Goal: Transaction & Acquisition: Purchase product/service

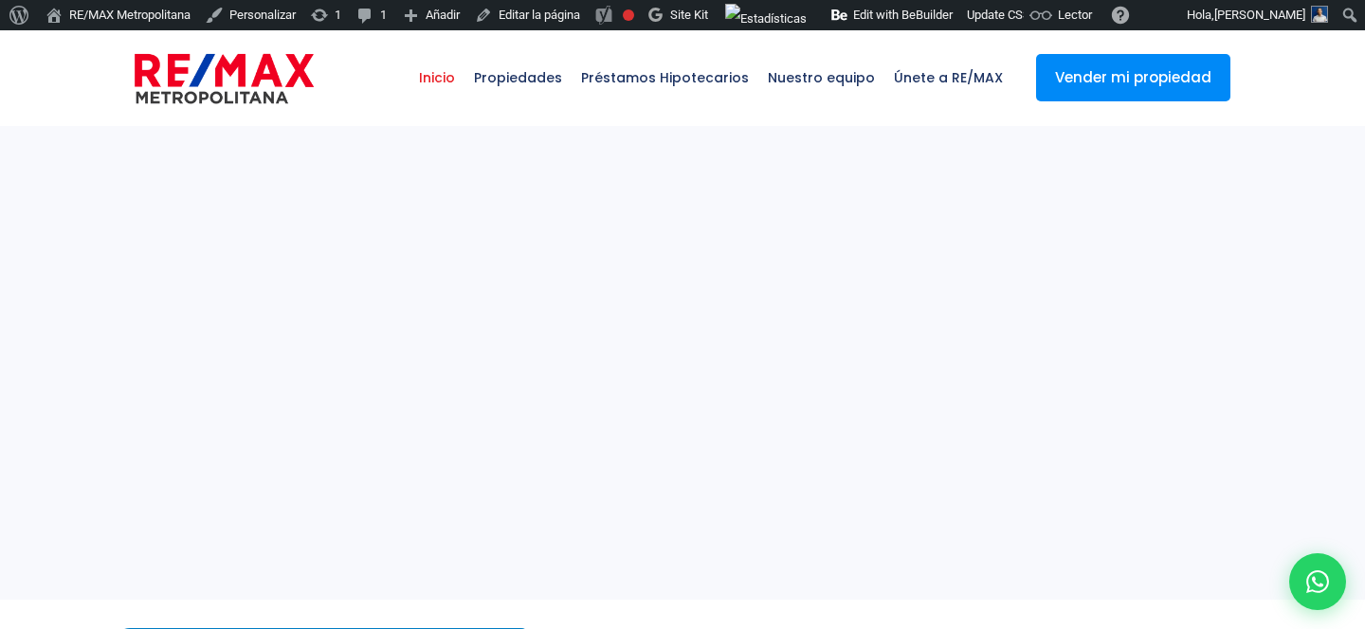
select select
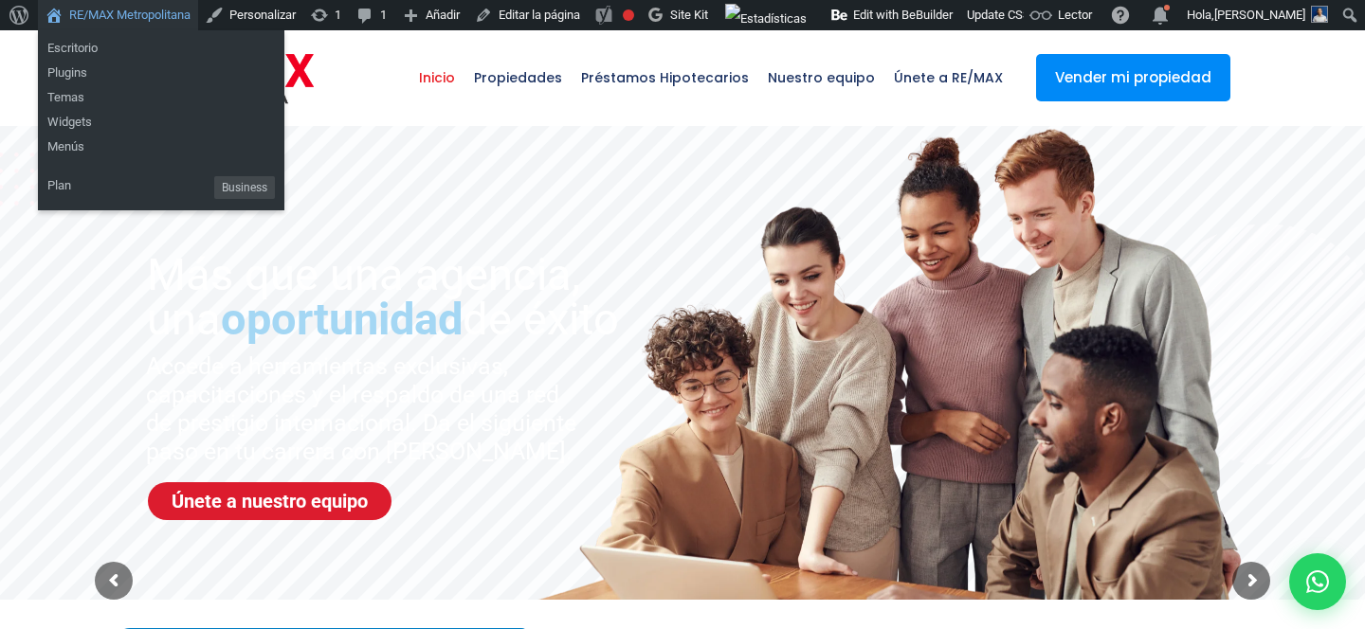
click at [151, 6] on link "RE/MAX Metropolitana" at bounding box center [118, 15] width 160 height 30
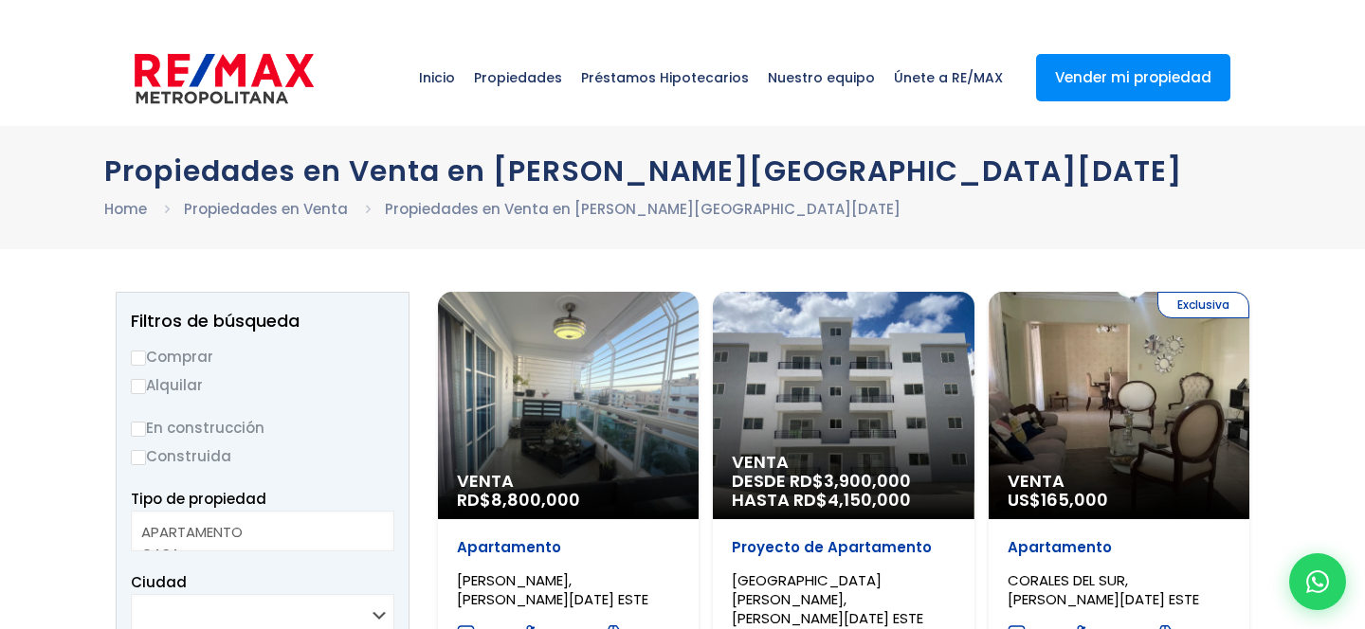
select select
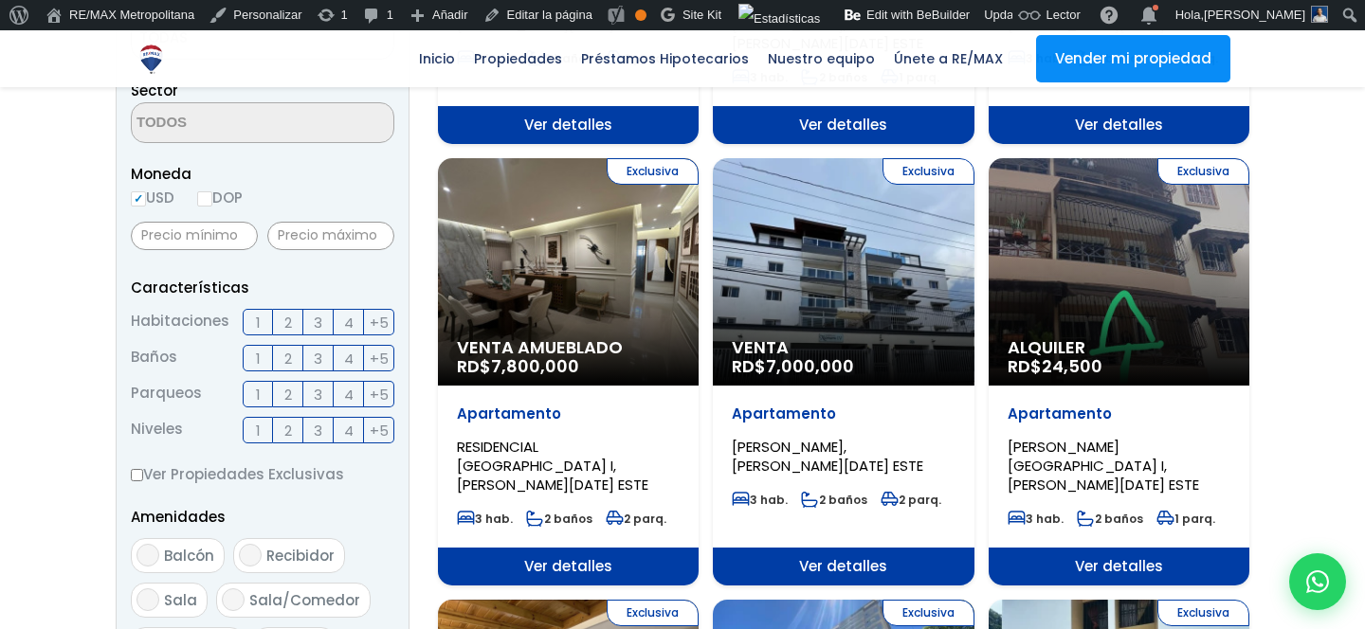
scroll to position [673, 0]
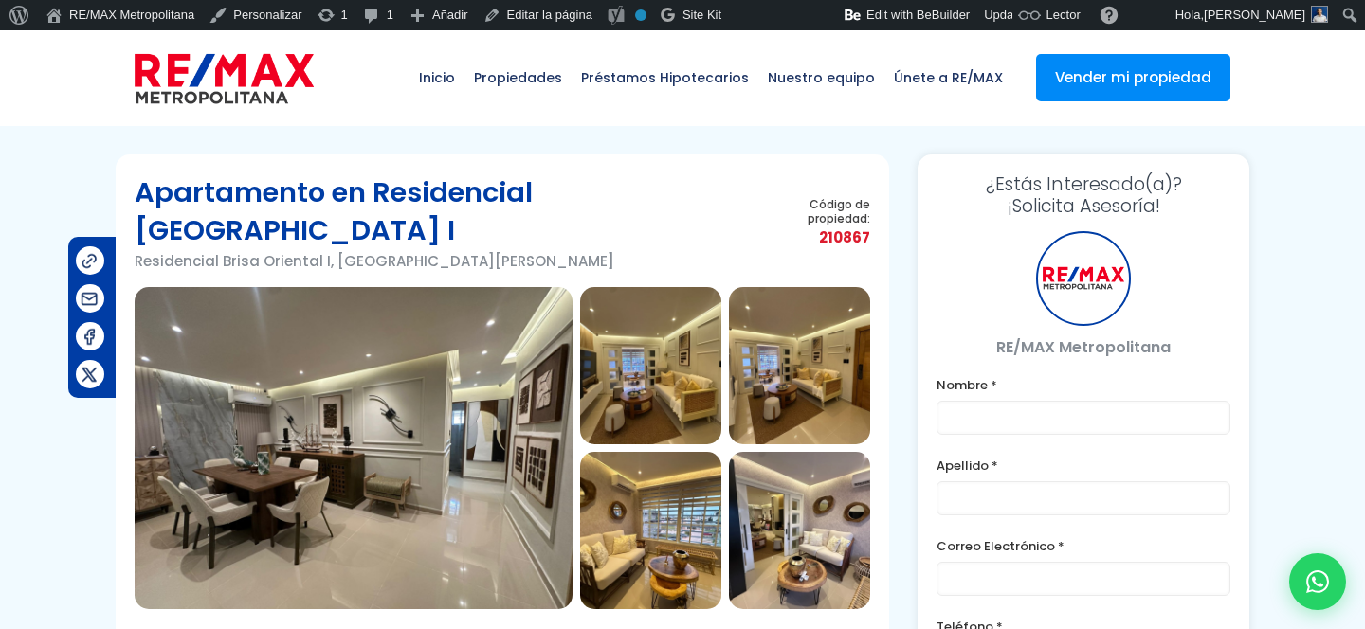
type input "Franklin"
type input "Marte"
type input "[PERSON_NAME][EMAIL_ADDRESS][PERSON_NAME][DOMAIN_NAME]"
type input "[PHONE_NUMBER]"
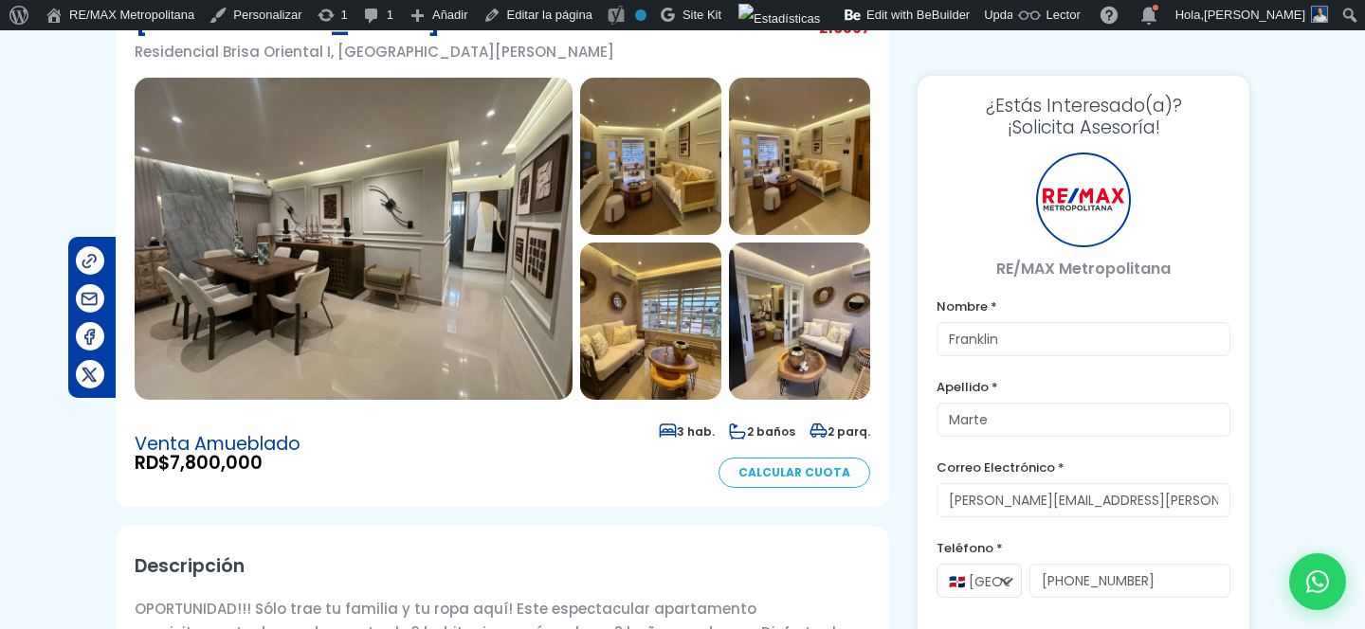
scroll to position [252, 0]
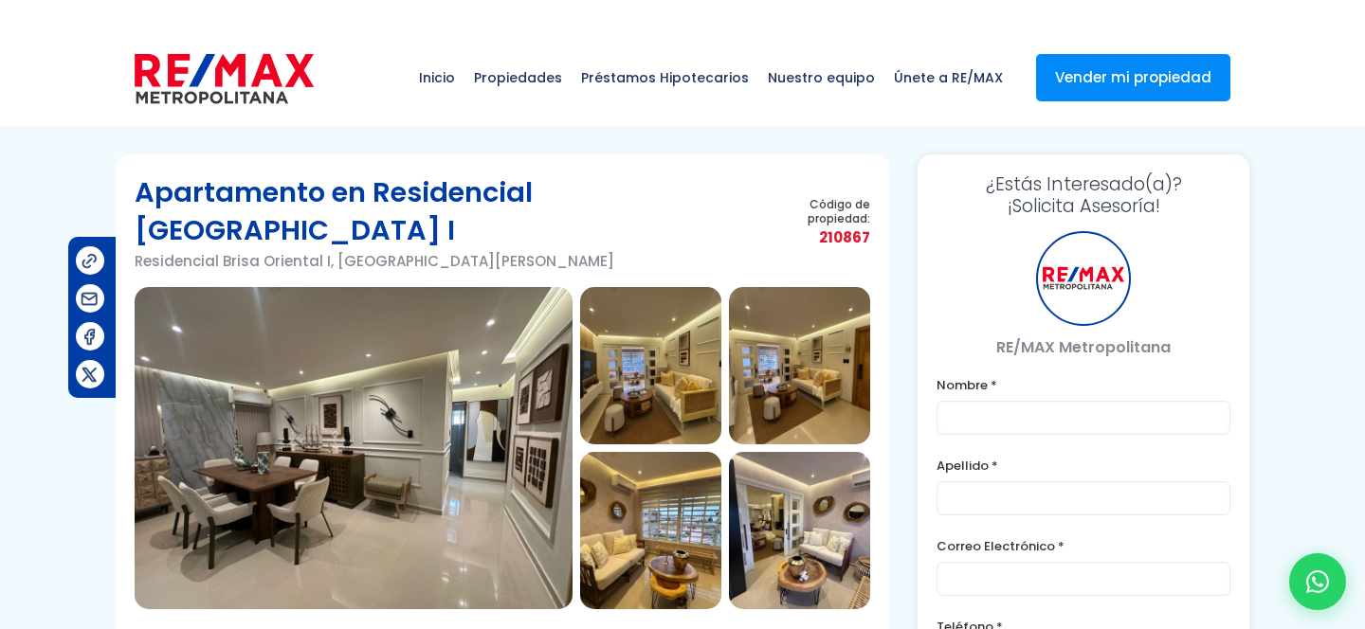
scroll to position [253, 0]
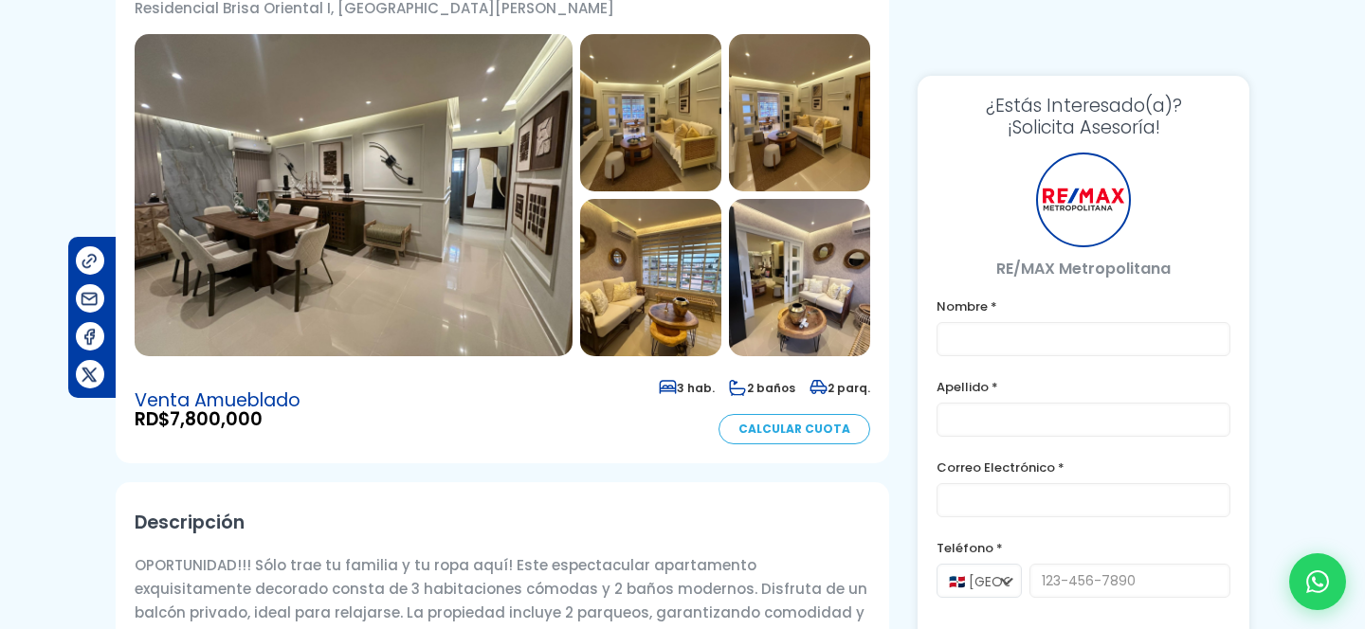
type input "Franklin"
type input "Marte"
type input "[PERSON_NAME][EMAIL_ADDRESS][PERSON_NAME][DOMAIN_NAME]"
type input "[PHONE_NUMBER]"
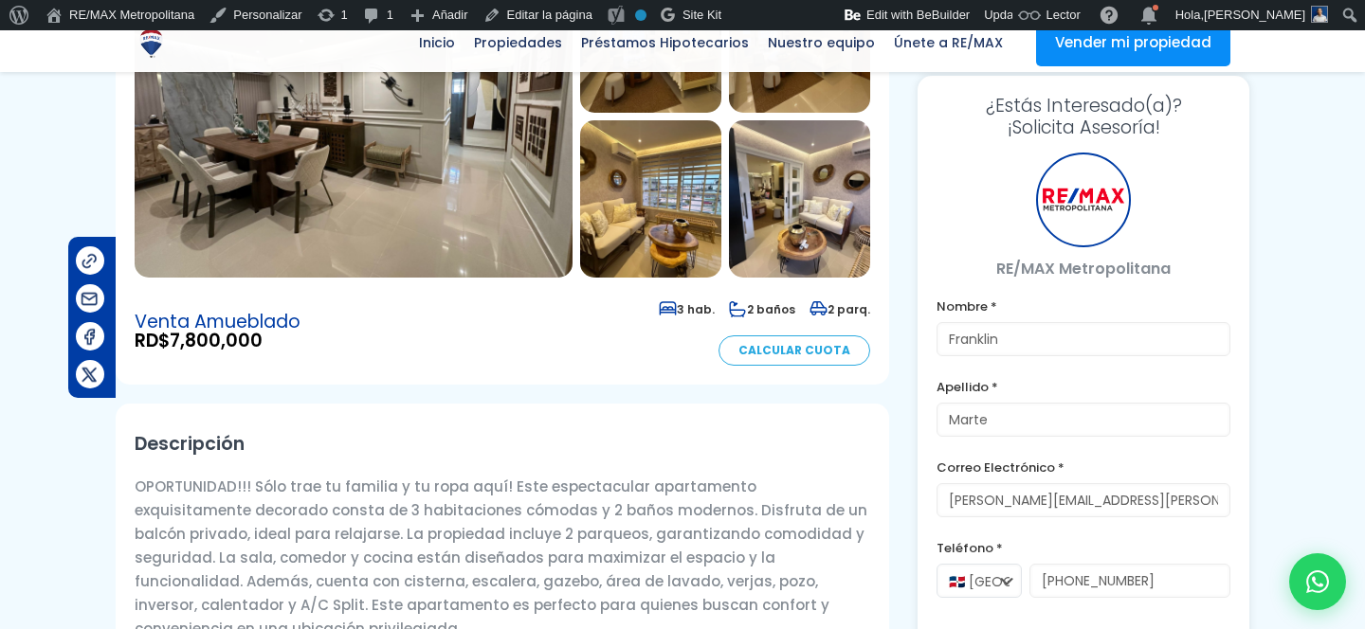
scroll to position [456, 0]
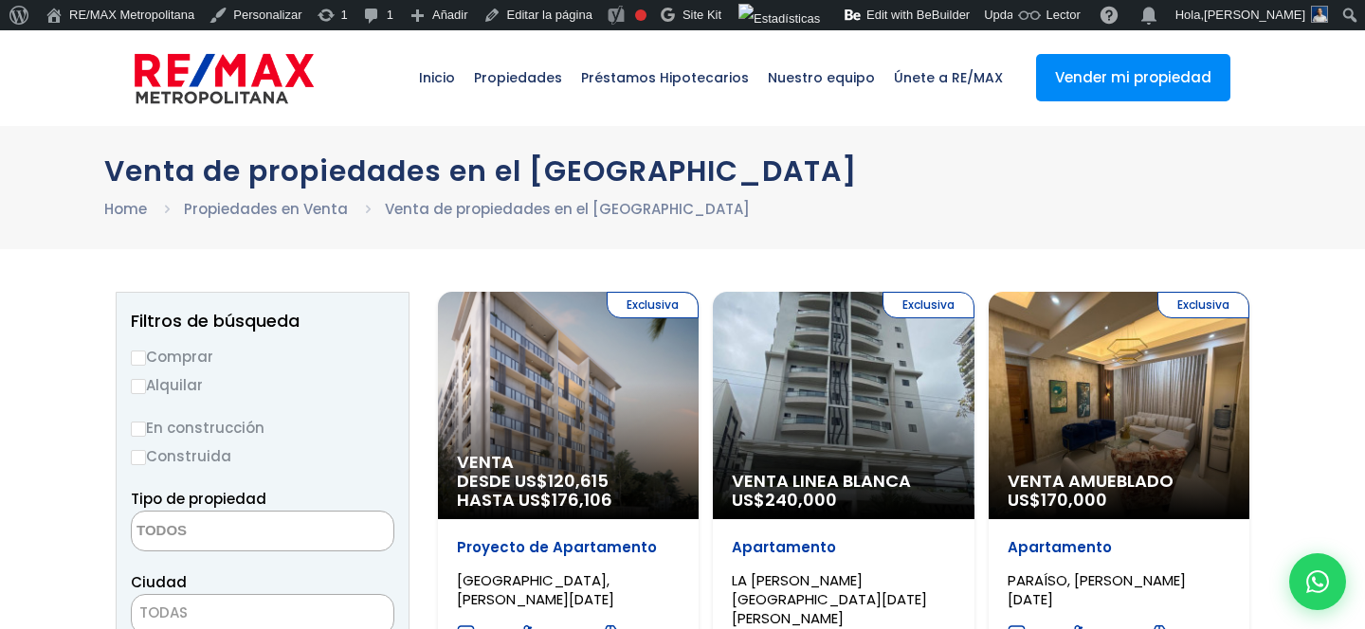
select select
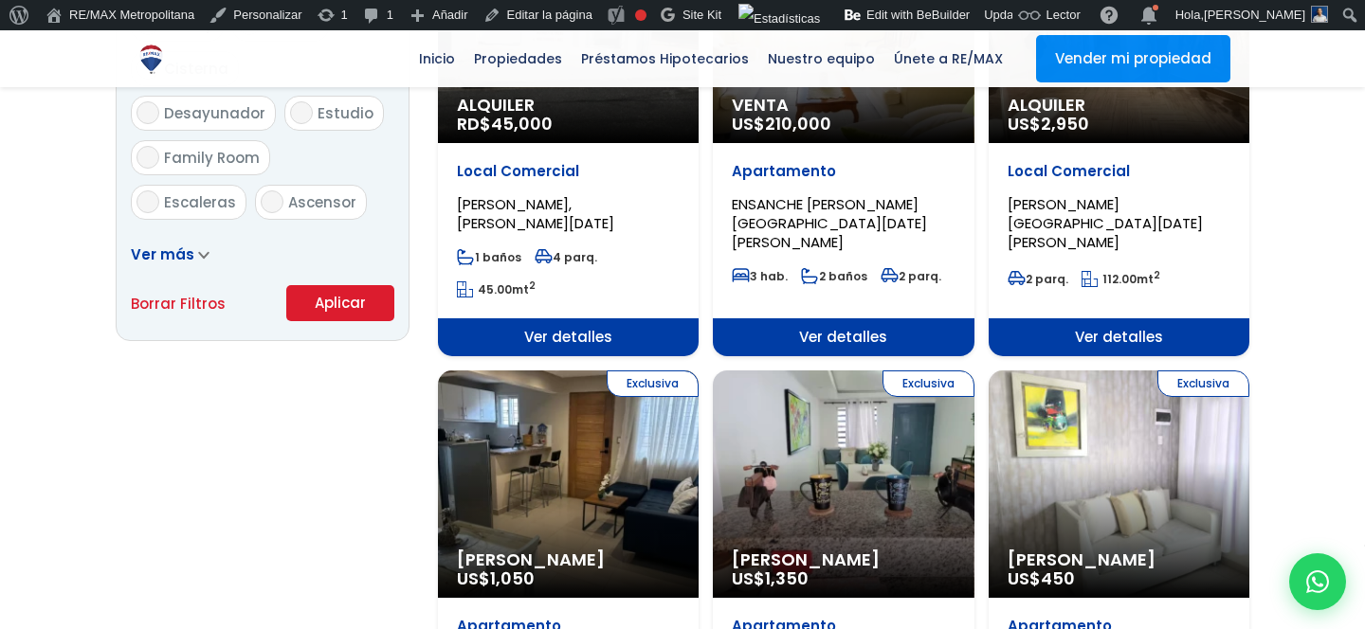
scroll to position [1376, 0]
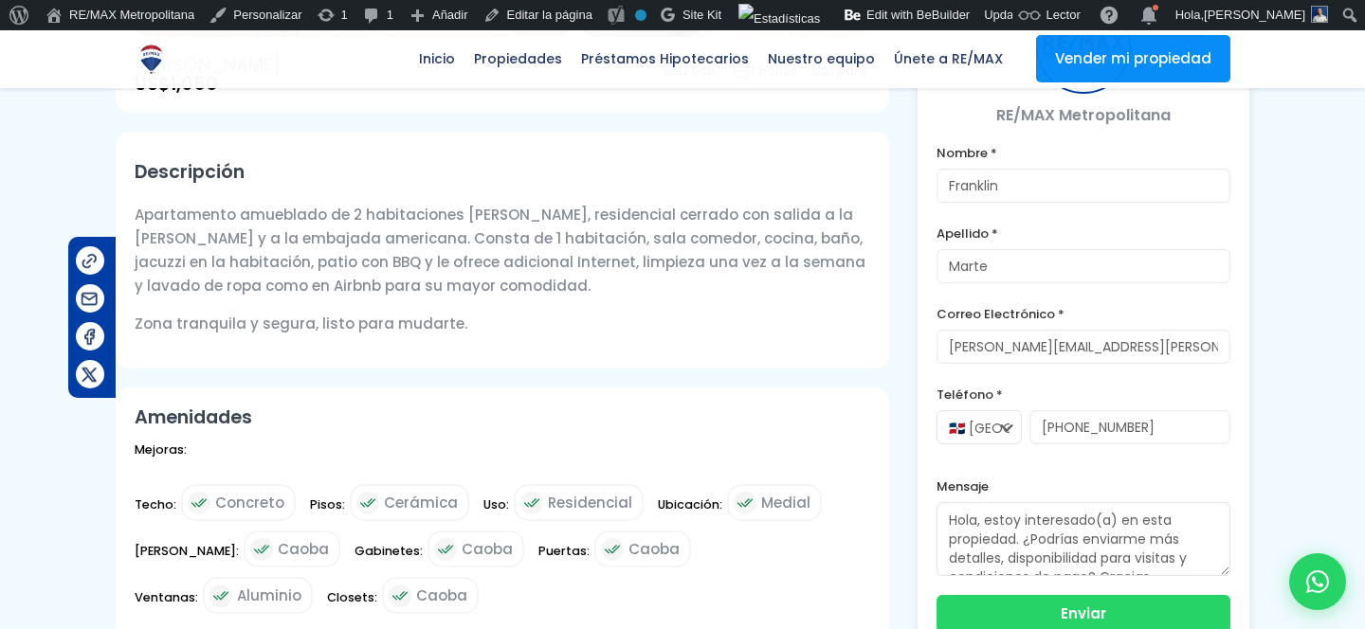
scroll to position [591, 0]
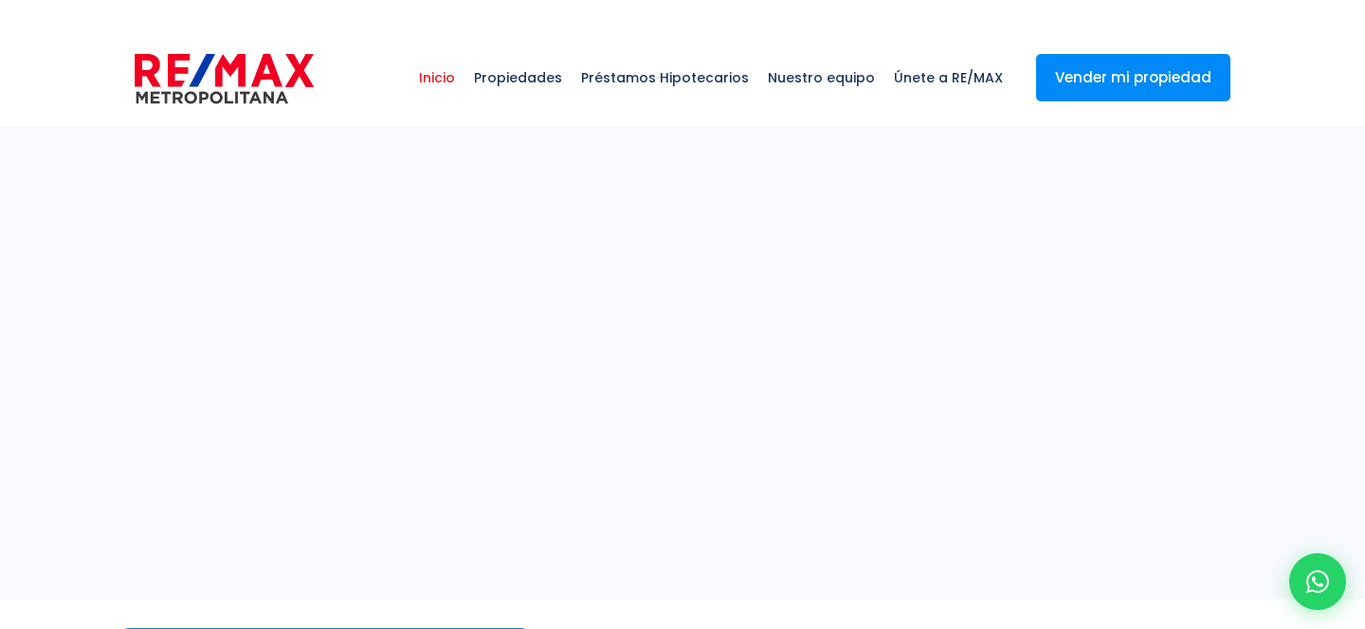
select select
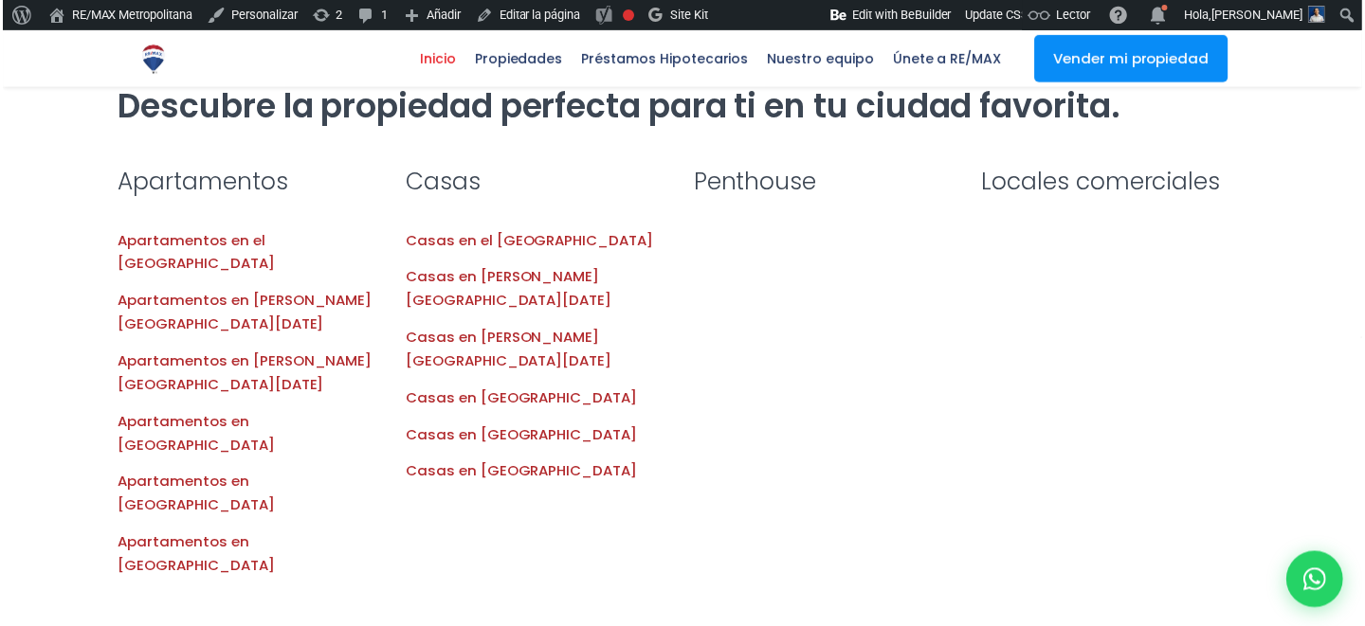
scroll to position [1882, 0]
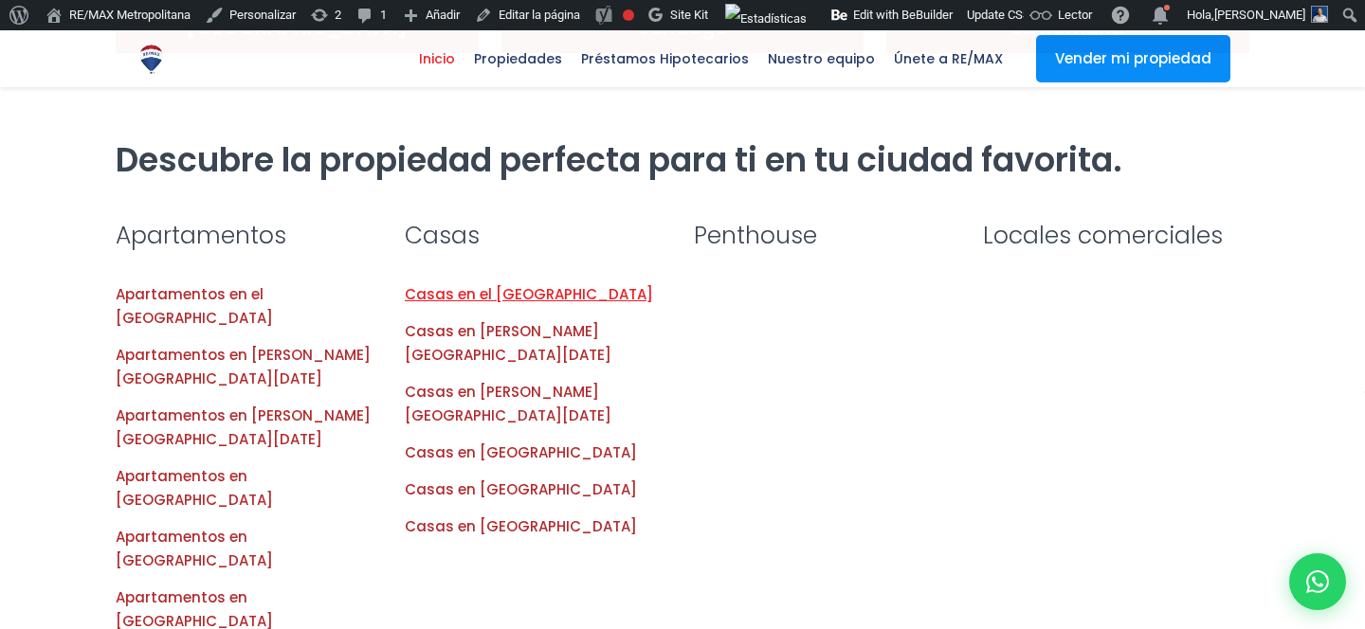
click at [475, 284] on link "Casas en el Distrito Nacional" at bounding box center [529, 294] width 248 height 20
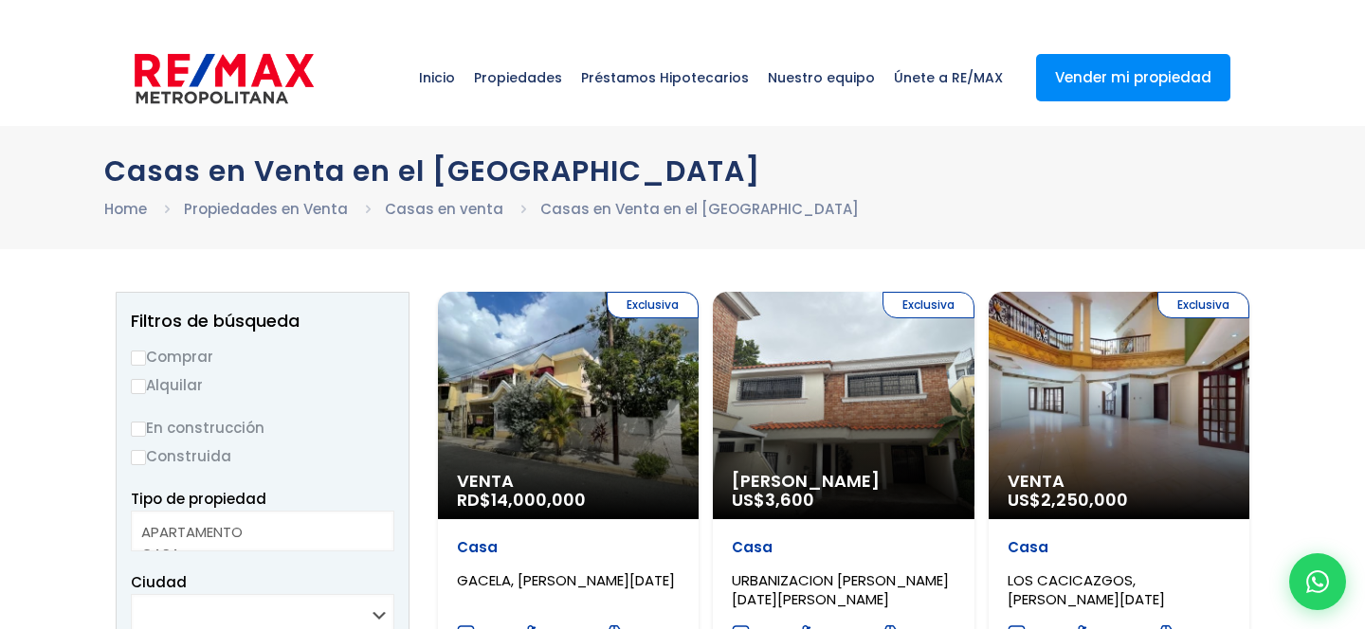
select select
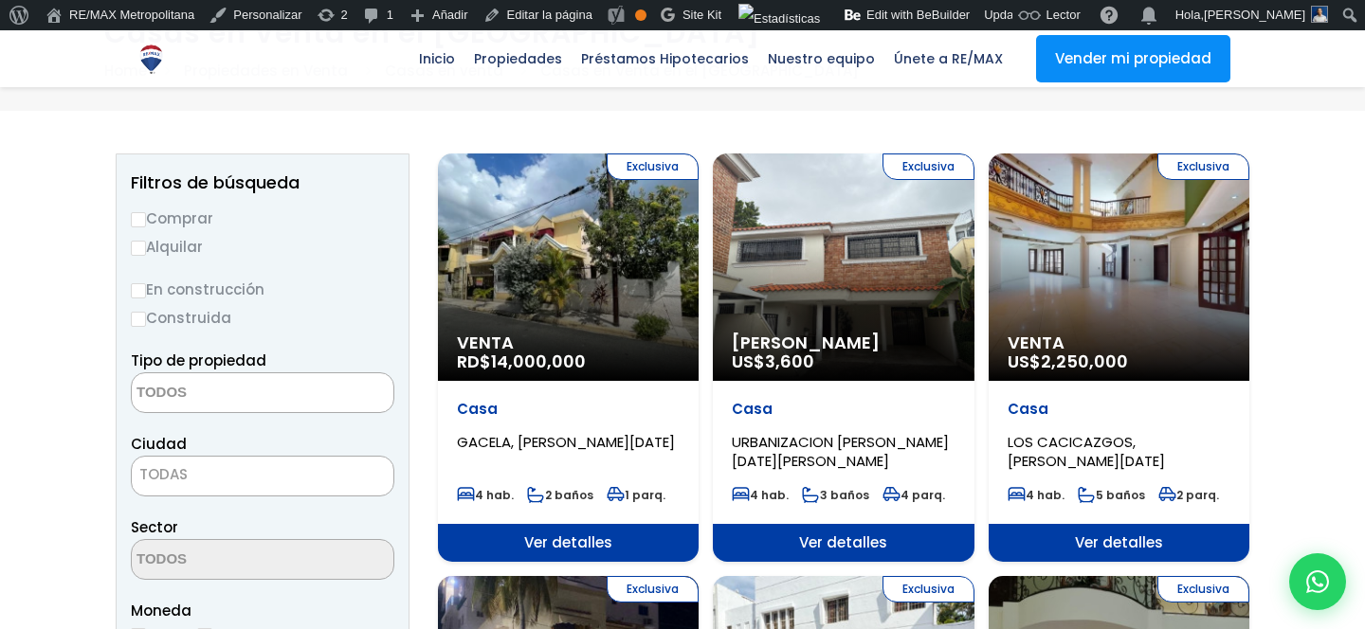
click at [518, 317] on div "Exclusiva Venta RD$ 14,000,000" at bounding box center [568, 267] width 261 height 227
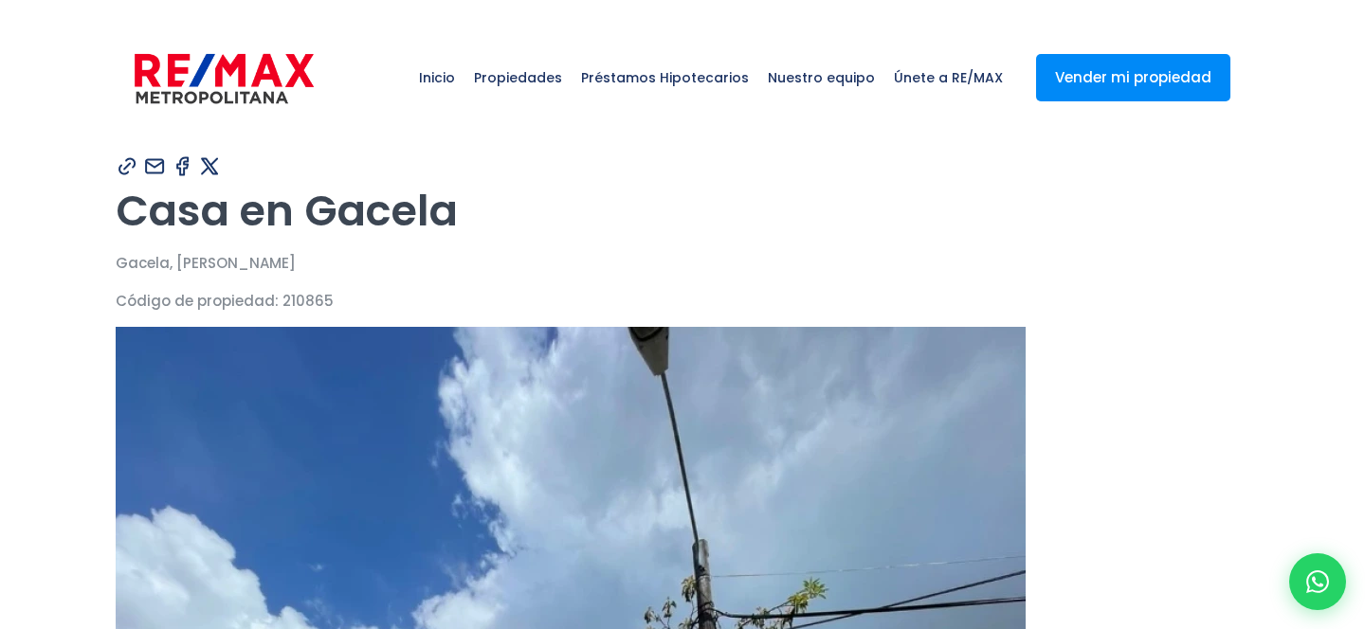
type input "Franklin"
type input "Marte"
type input "[PERSON_NAME][EMAIL_ADDRESS][PERSON_NAME][DOMAIN_NAME]"
type input "[PHONE_NUMBER]"
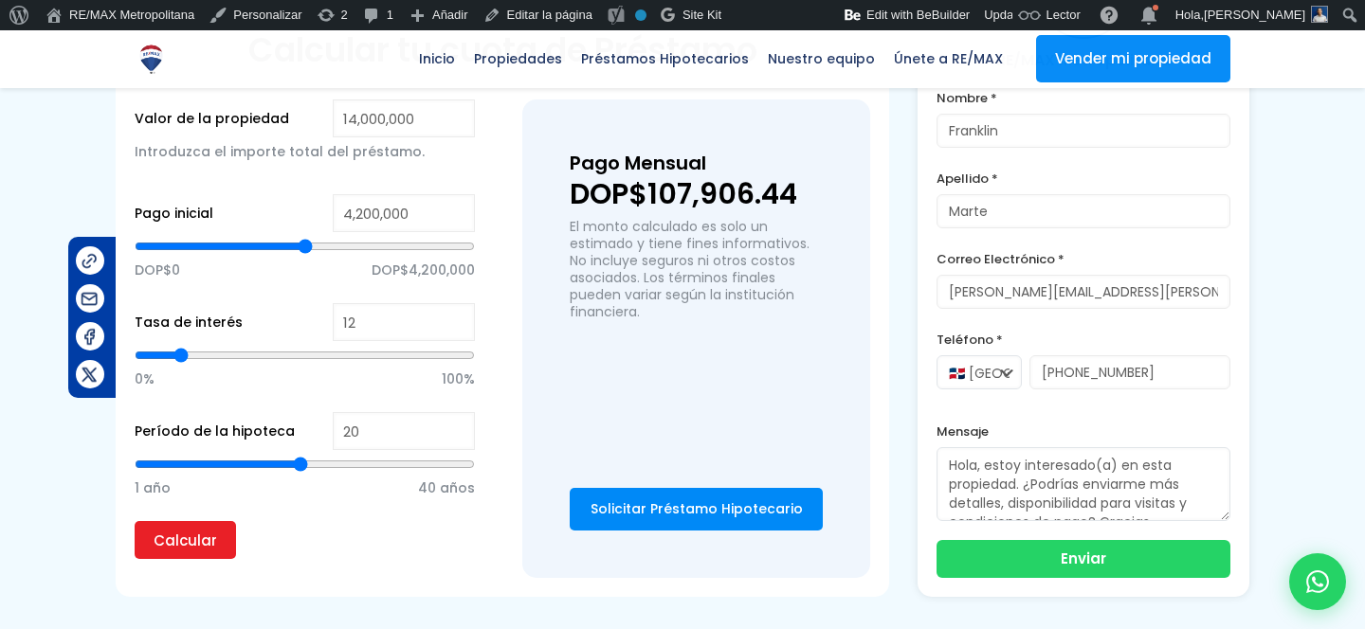
scroll to position [1551, 0]
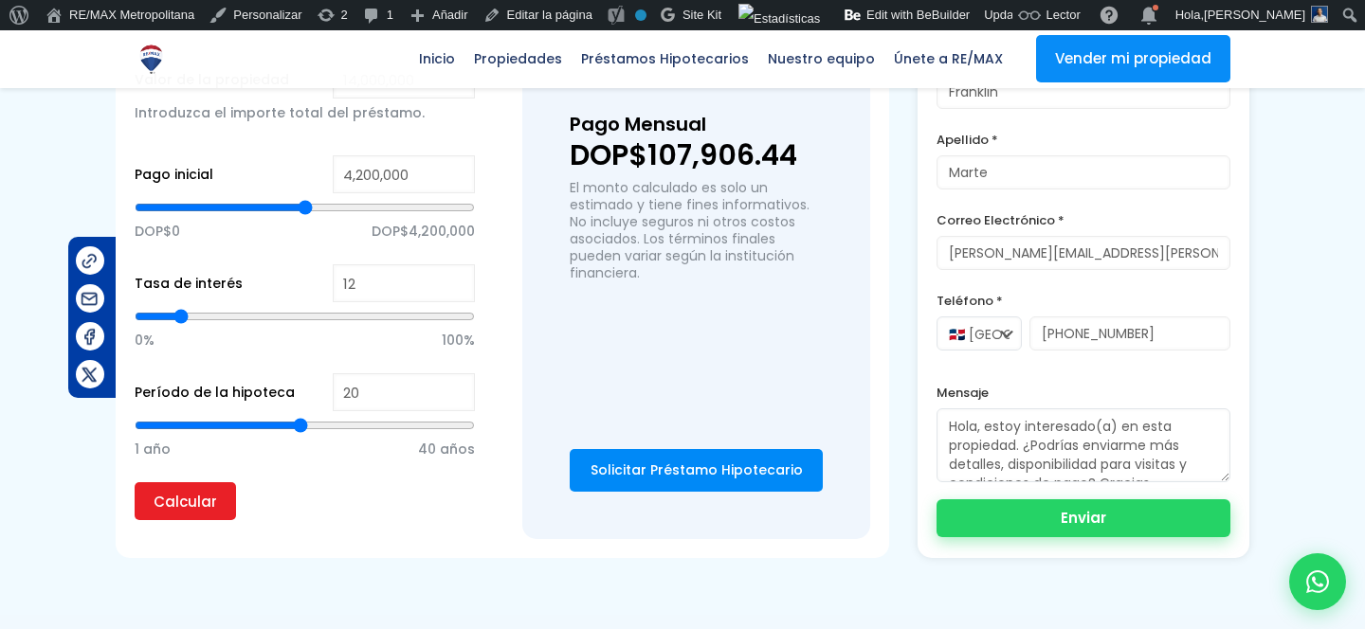
click at [1027, 499] on button "Enviar" at bounding box center [1083, 518] width 294 height 38
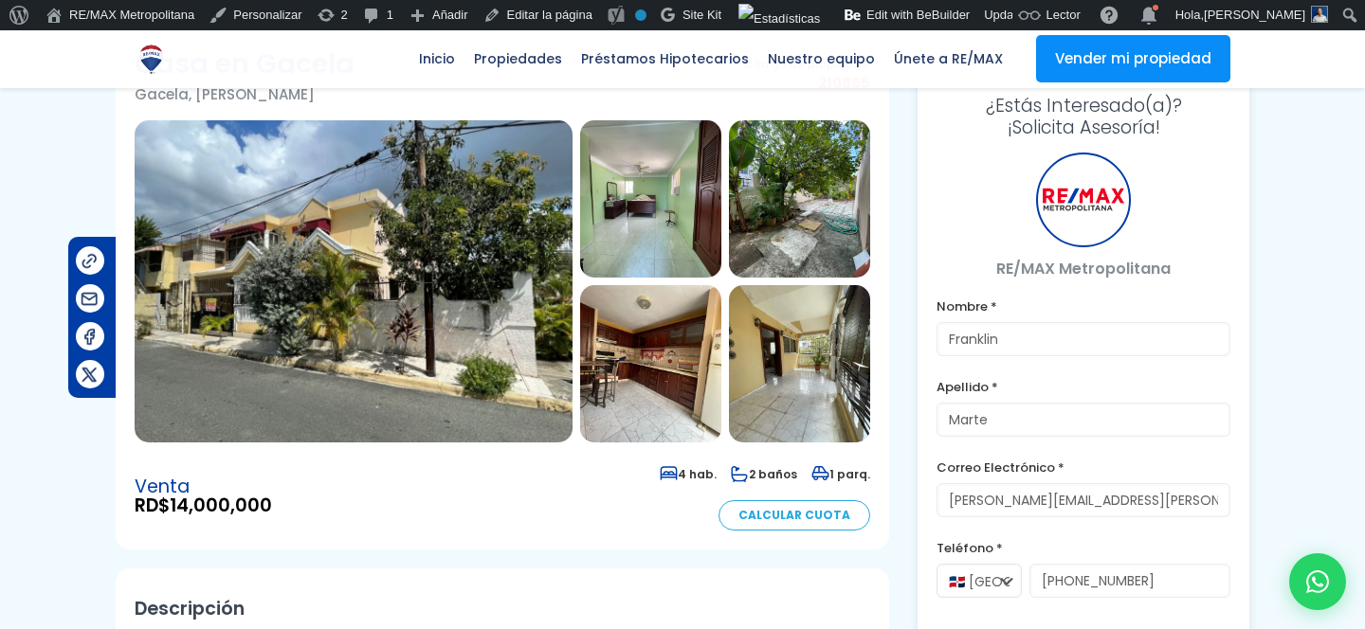
scroll to position [0, 0]
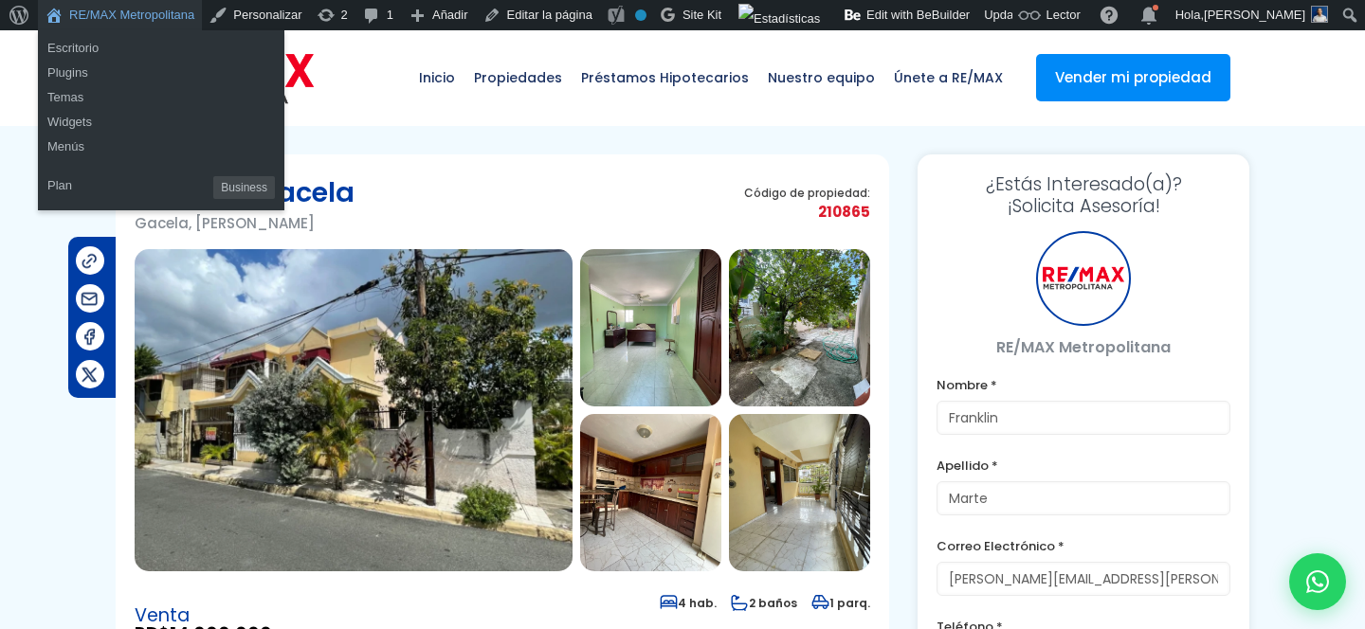
click at [136, 23] on link "RE/MAX Metropolitana" at bounding box center [120, 15] width 164 height 30
